Goal: Task Accomplishment & Management: Manage account settings

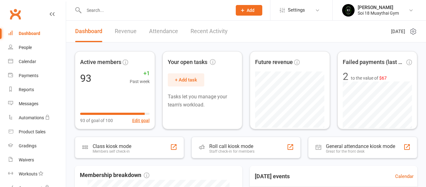
click at [106, 9] on input "text" at bounding box center [155, 10] width 146 height 9
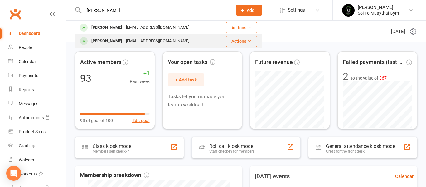
type input "[PERSON_NAME]"
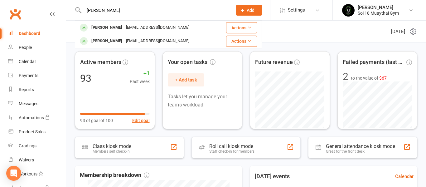
click at [120, 40] on div "[PERSON_NAME]" at bounding box center [106, 40] width 35 height 9
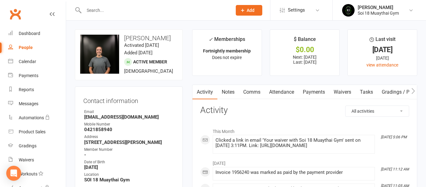
click at [315, 92] on link "Payments" at bounding box center [313, 92] width 31 height 14
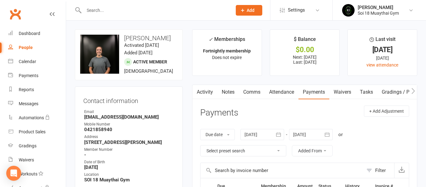
click at [209, 91] on link "Activity" at bounding box center [204, 92] width 25 height 14
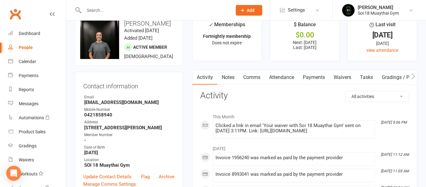
scroll to position [17, 0]
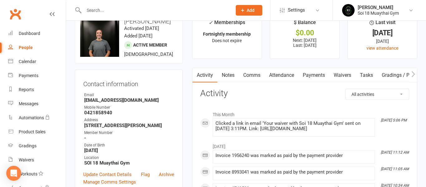
click at [314, 77] on link "Payments" at bounding box center [313, 75] width 31 height 14
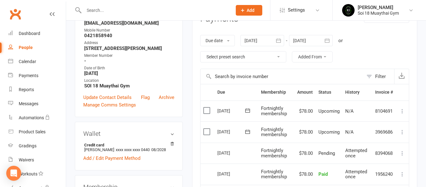
scroll to position [97, 0]
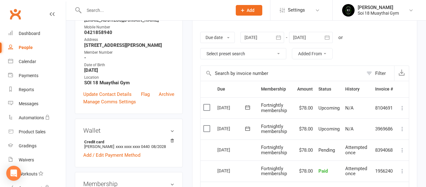
click at [206, 129] on label at bounding box center [207, 128] width 8 height 6
click at [206, 125] on input "checkbox" at bounding box center [205, 125] width 4 height 0
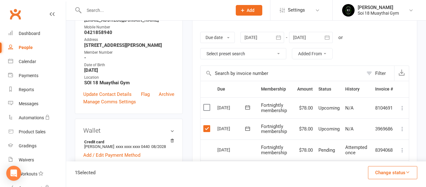
click at [208, 108] on label at bounding box center [207, 107] width 8 height 6
click at [207, 104] on input "checkbox" at bounding box center [205, 104] width 4 height 0
click at [397, 169] on button "Change status" at bounding box center [392, 172] width 49 height 13
click at [388, 156] on link "Skipped" at bounding box center [386, 155] width 62 height 12
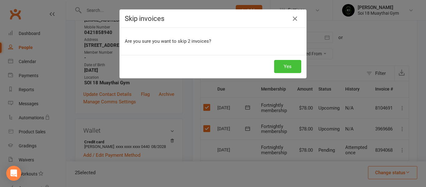
click at [292, 71] on button "Yes" at bounding box center [287, 66] width 27 height 13
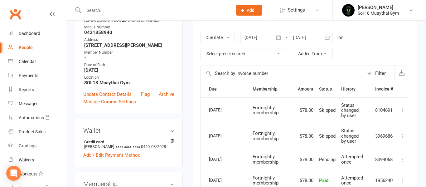
click at [315, 38] on div at bounding box center [311, 37] width 44 height 11
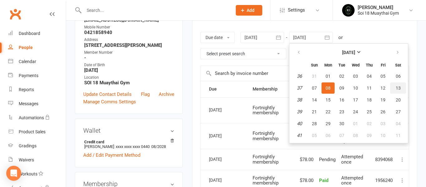
click at [402, 89] on button "13" at bounding box center [398, 87] width 16 height 11
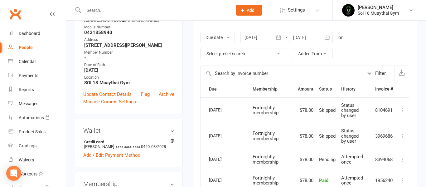
click at [317, 37] on div at bounding box center [311, 37] width 44 height 11
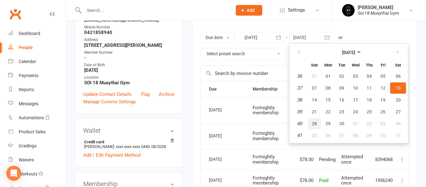
click at [317, 123] on span "28" at bounding box center [314, 123] width 5 height 5
type input "[DATE]"
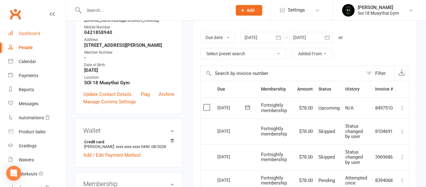
click at [34, 34] on div "Dashboard" at bounding box center [30, 33] width 22 height 5
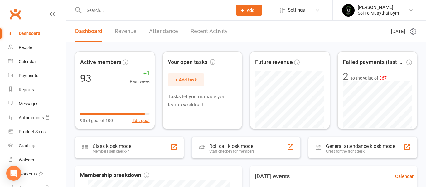
click at [116, 11] on input "text" at bounding box center [155, 10] width 146 height 9
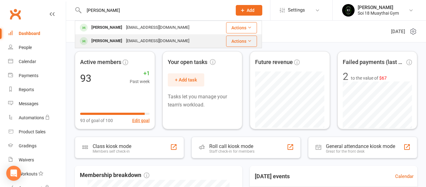
type input "[PERSON_NAME]"
click at [111, 40] on div "[PERSON_NAME]" at bounding box center [106, 40] width 35 height 9
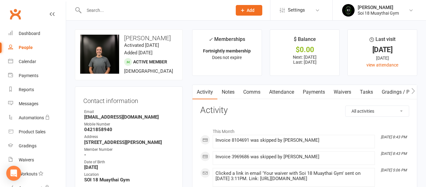
click at [314, 93] on link "Payments" at bounding box center [313, 92] width 31 height 14
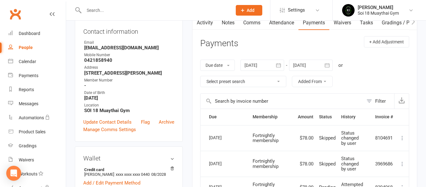
scroll to position [60, 0]
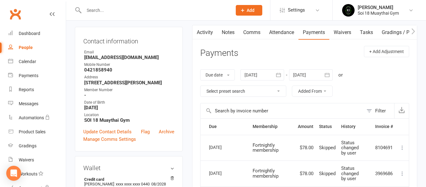
click at [317, 73] on div at bounding box center [311, 74] width 44 height 11
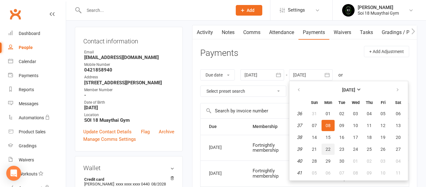
click at [331, 152] on button "22" at bounding box center [327, 148] width 13 height 11
type input "[DATE]"
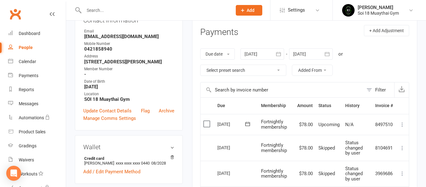
scroll to position [81, 0]
click at [95, 5] on div at bounding box center [151, 10] width 153 height 20
click at [96, 8] on input "text" at bounding box center [155, 10] width 146 height 9
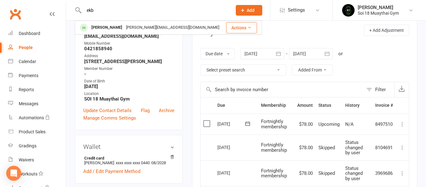
type input "ekb"
click at [103, 26] on div "[PERSON_NAME]" at bounding box center [106, 27] width 35 height 9
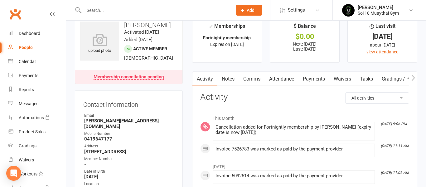
scroll to position [38, 0]
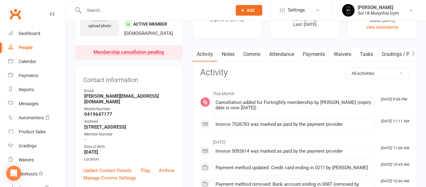
click at [312, 54] on link "Payments" at bounding box center [313, 54] width 31 height 14
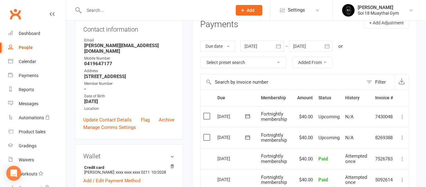
scroll to position [110, 0]
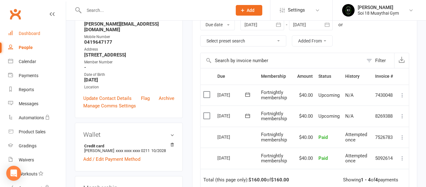
click at [31, 36] on link "Dashboard" at bounding box center [37, 34] width 58 height 14
